Goal: Task Accomplishment & Management: Complete application form

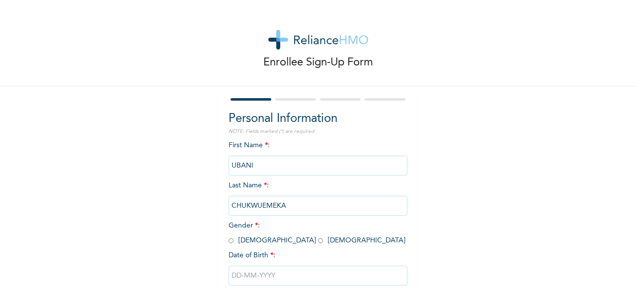
click at [228, 239] on input "radio" at bounding box center [230, 240] width 5 height 9
radio input "true"
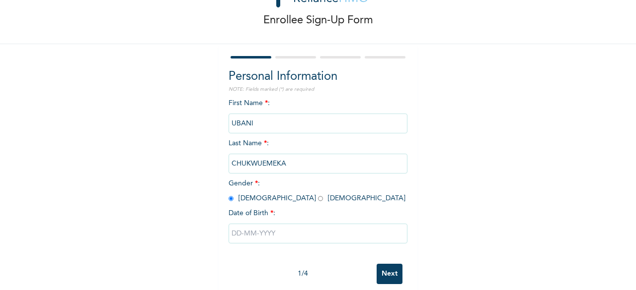
scroll to position [49, 0]
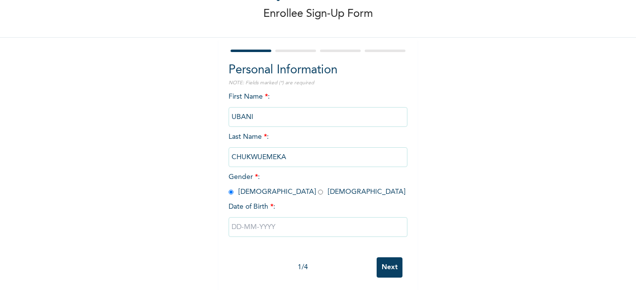
click at [238, 221] on input "text" at bounding box center [317, 227] width 179 height 20
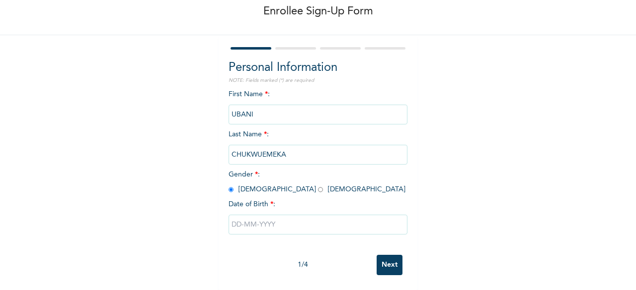
select select "8"
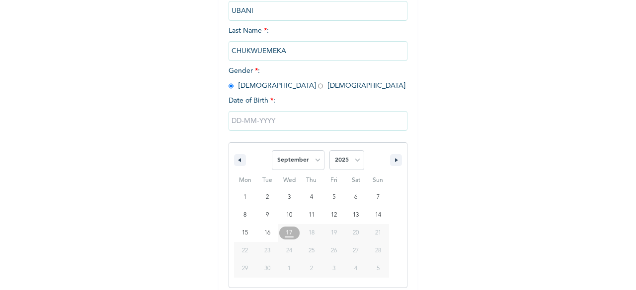
scroll to position [161, 0]
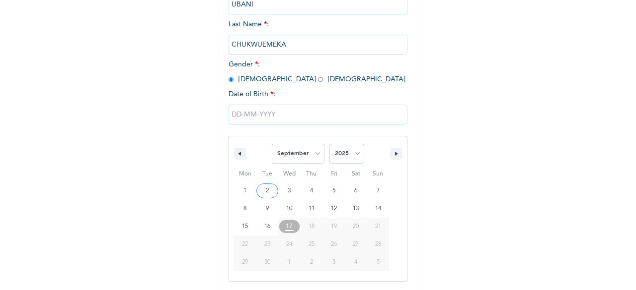
click at [385, 115] on input "text" at bounding box center [317, 115] width 179 height 20
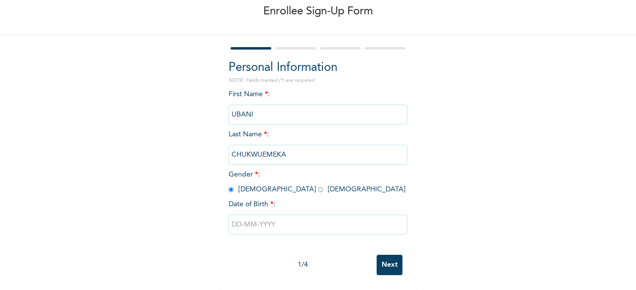
scroll to position [60, 0]
click at [233, 215] on input "text" at bounding box center [317, 225] width 179 height 20
select select "8"
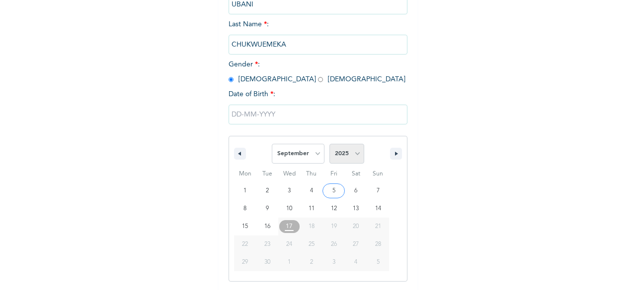
click at [358, 157] on select "2025 2024 2023 2022 2021 2020 2019 2018 2017 2016 2015 2014 2013 2012 2011 2010…" at bounding box center [346, 154] width 35 height 20
select select "2001"
click at [329, 145] on select "2025 2024 2023 2022 2021 2020 2019 2018 2017 2016 2015 2014 2013 2012 2011 2010…" at bounding box center [346, 154] width 35 height 20
click at [309, 154] on select "January February March April May June July August September October November De…" at bounding box center [298, 154] width 53 height 20
select select "2"
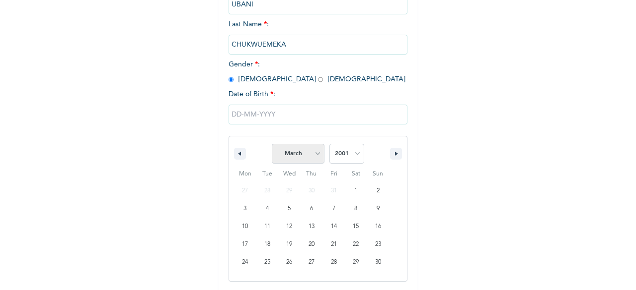
click at [272, 145] on select "January February March April May June July August September October November De…" at bounding box center [298, 154] width 53 height 20
type input "[DATE]"
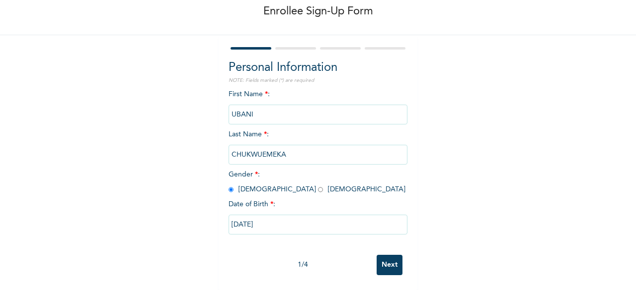
scroll to position [60, 0]
click at [393, 262] on input "Next" at bounding box center [389, 265] width 26 height 20
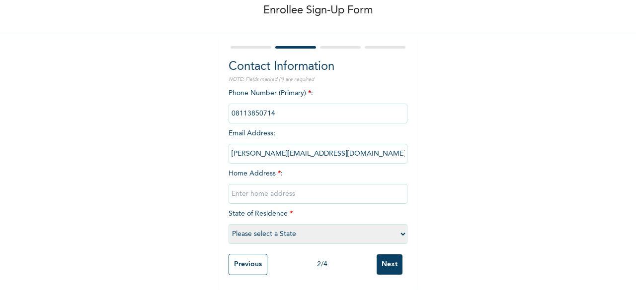
click at [286, 186] on input "text" at bounding box center [317, 194] width 179 height 20
type input "17 Tapa compound, [GEOGRAPHIC_DATA]-[GEOGRAPHIC_DATA], [GEOGRAPHIC_DATA]"
click at [346, 224] on select "Please select a State [PERSON_NAME] (FCT) [PERSON_NAME] Ibom [GEOGRAPHIC_DATA] …" at bounding box center [317, 234] width 179 height 20
select select "25"
click at [228, 224] on select "Please select a State [PERSON_NAME] (FCT) [PERSON_NAME] Ibom [GEOGRAPHIC_DATA] …" at bounding box center [317, 234] width 179 height 20
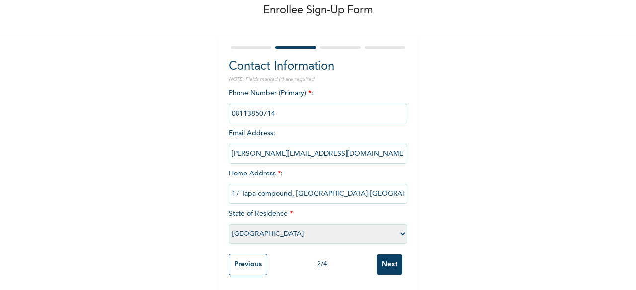
scroll to position [61, 0]
click at [383, 260] on input "Next" at bounding box center [389, 265] width 26 height 20
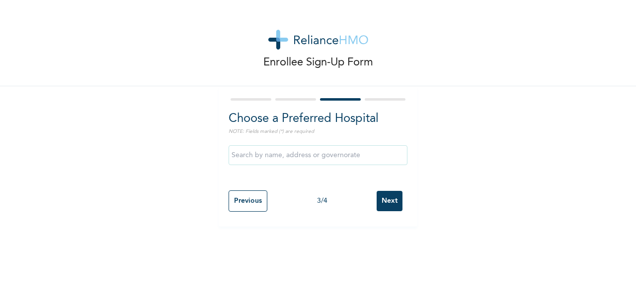
scroll to position [0, 0]
click at [275, 150] on input "text" at bounding box center [317, 155] width 179 height 20
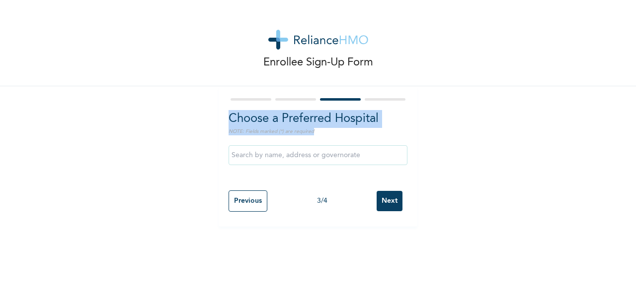
drag, startPoint x: 470, startPoint y: 119, endPoint x: 385, endPoint y: 199, distance: 116.3
click at [385, 199] on div "Enrollee Sign-Up Form Choose a Preferred Hospital NOTE: Fields marked (*) are r…" at bounding box center [318, 113] width 636 height 227
click at [385, 199] on input "Next" at bounding box center [389, 201] width 26 height 20
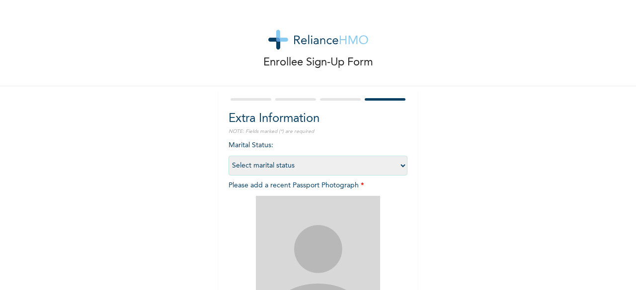
click at [313, 161] on select "Select marital status [DEMOGRAPHIC_DATA] Married [DEMOGRAPHIC_DATA] Widow/[DEMO…" at bounding box center [317, 166] width 179 height 20
select select "1"
click at [228, 156] on select "Select marital status [DEMOGRAPHIC_DATA] Married [DEMOGRAPHIC_DATA] Widow/[DEMO…" at bounding box center [317, 166] width 179 height 20
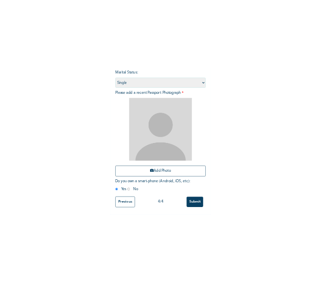
scroll to position [131, 0]
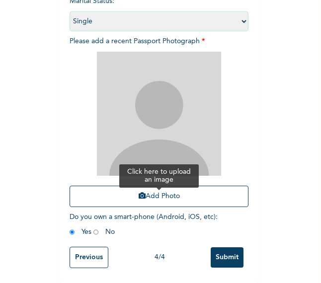
click at [184, 186] on button "Add Photo" at bounding box center [159, 196] width 179 height 21
click at [187, 186] on button "Add Photo" at bounding box center [159, 196] width 179 height 21
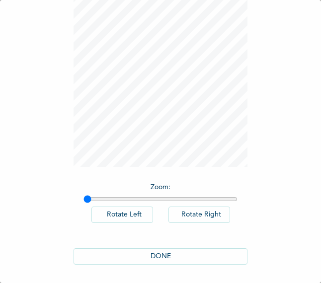
scroll to position [63, 0]
click at [192, 256] on button "DONE" at bounding box center [160, 256] width 174 height 16
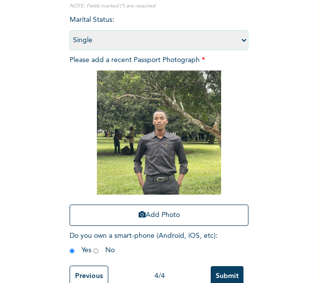
scroll to position [131, 0]
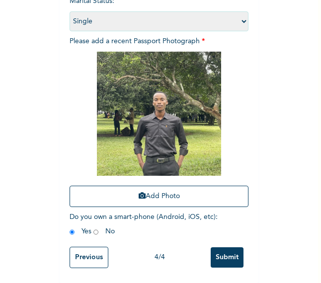
click at [184, 122] on img at bounding box center [159, 114] width 124 height 124
click at [214, 252] on input "Submit" at bounding box center [227, 257] width 33 height 20
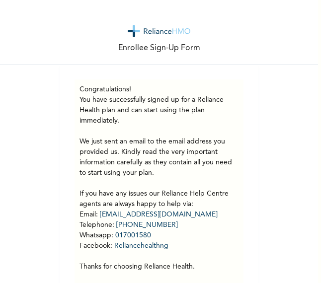
scroll to position [37, 0]
